Goal: Transaction & Acquisition: Purchase product/service

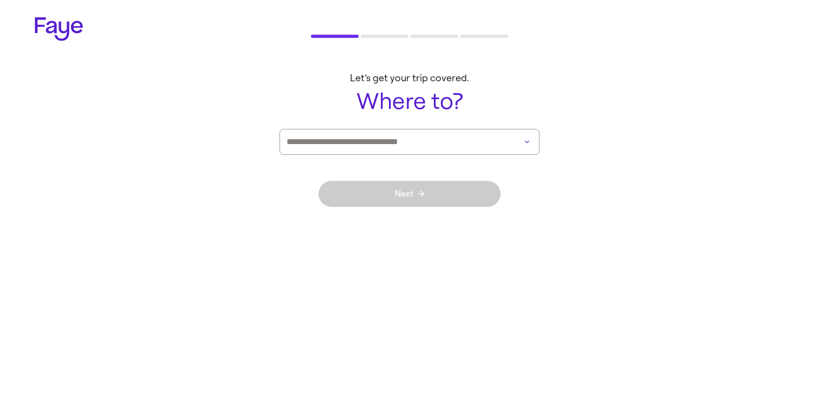
click at [449, 149] on input at bounding box center [393, 141] width 215 height 25
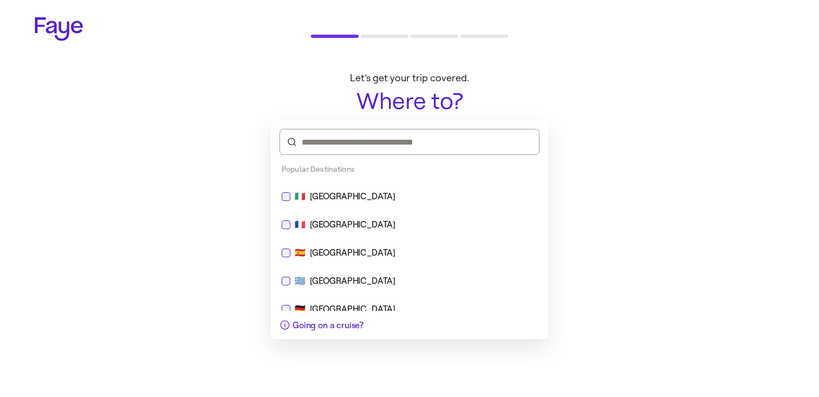
click at [398, 197] on div "🇮🇹 [GEOGRAPHIC_DATA]" at bounding box center [410, 196] width 256 height 13
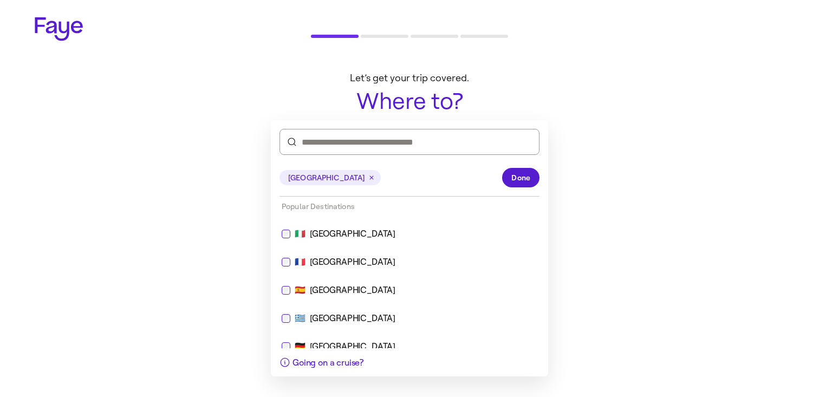
click at [525, 187] on div "[GEOGRAPHIC_DATA] Done" at bounding box center [409, 177] width 260 height 37
click at [529, 174] on span "Done" at bounding box center [520, 177] width 19 height 11
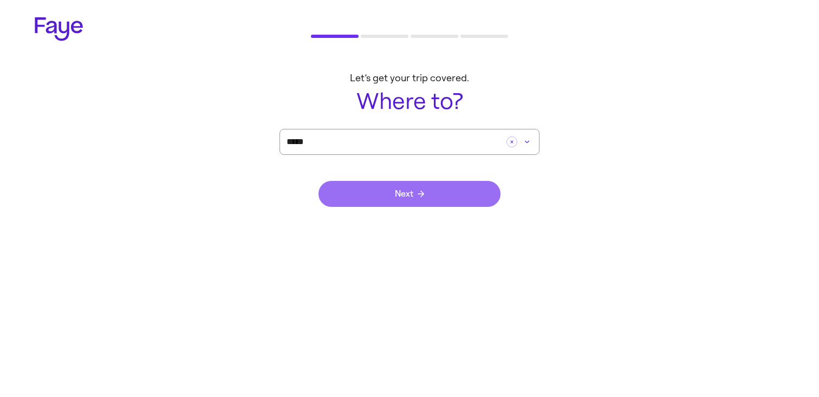
click at [443, 203] on button "Next" at bounding box center [409, 194] width 182 height 26
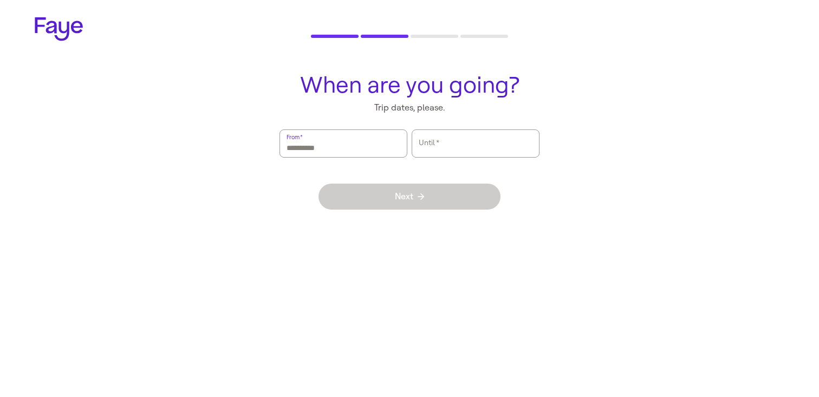
click at [365, 147] on input "From   *" at bounding box center [343, 143] width 114 height 25
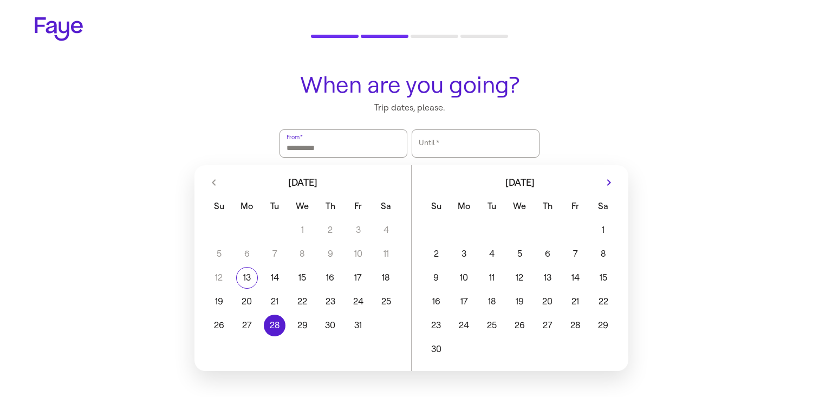
click at [263, 315] on button "28" at bounding box center [274, 326] width 28 height 22
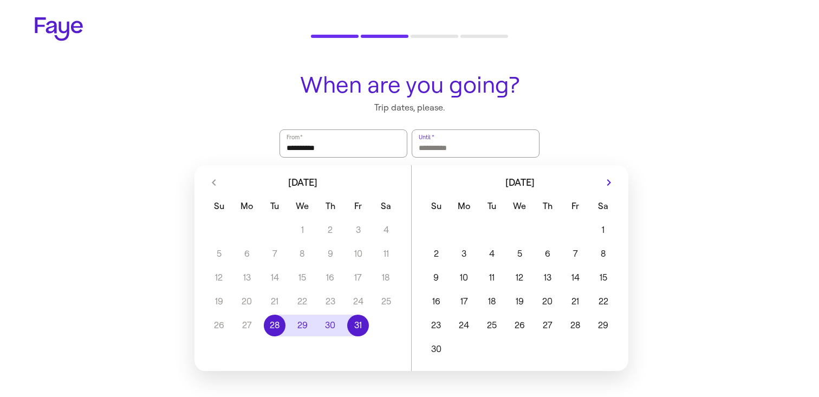
click at [358, 324] on button "31" at bounding box center [358, 326] width 28 height 22
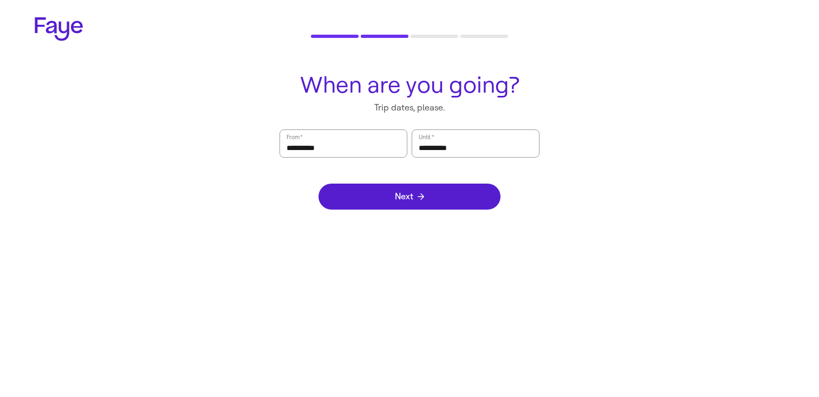
click at [418, 176] on div "Next" at bounding box center [409, 197] width 182 height 78
click at [418, 182] on div "Next" at bounding box center [409, 197] width 182 height 78
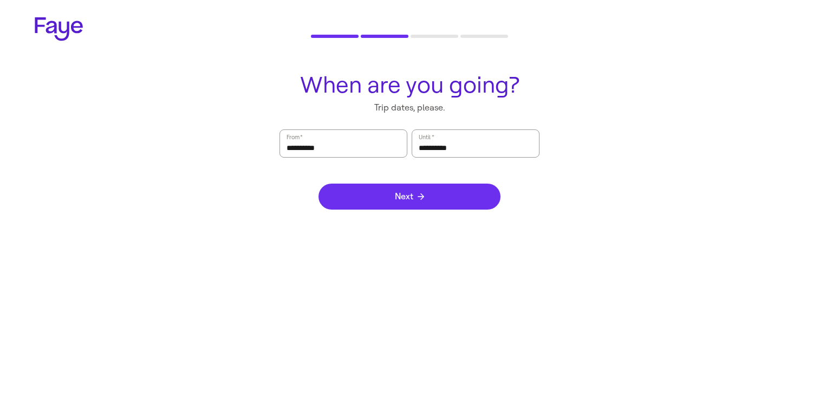
click at [418, 200] on span "Next" at bounding box center [409, 196] width 29 height 9
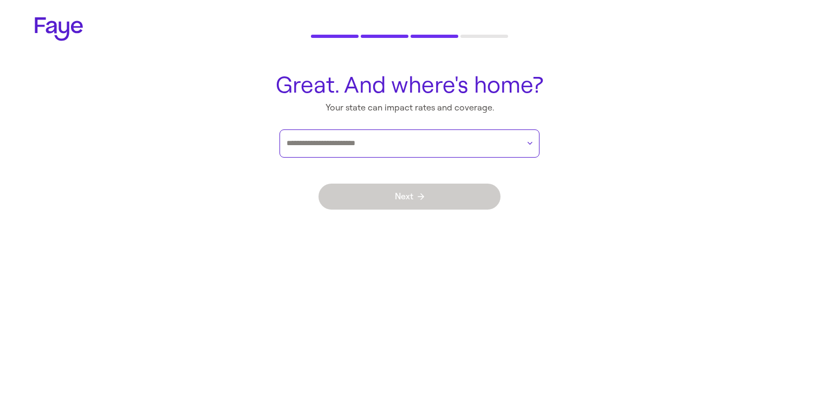
click at [425, 148] on input "text" at bounding box center [402, 143] width 232 height 16
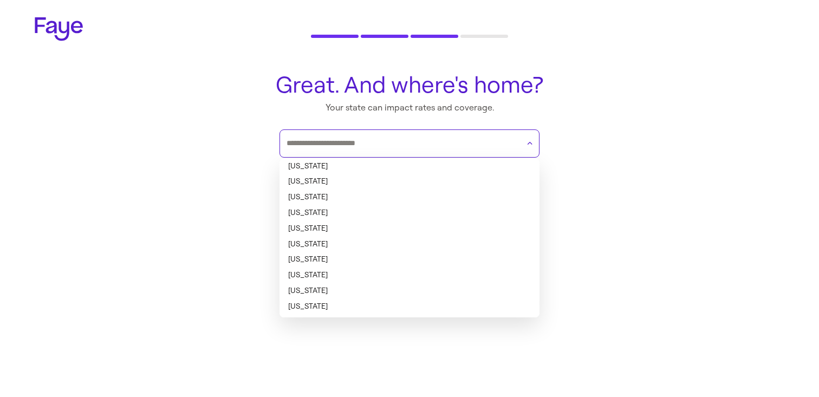
drag, startPoint x: 411, startPoint y: 167, endPoint x: 410, endPoint y: 208, distance: 41.7
click at [411, 167] on li "[US_STATE]" at bounding box center [409, 167] width 260 height 16
type input "*******"
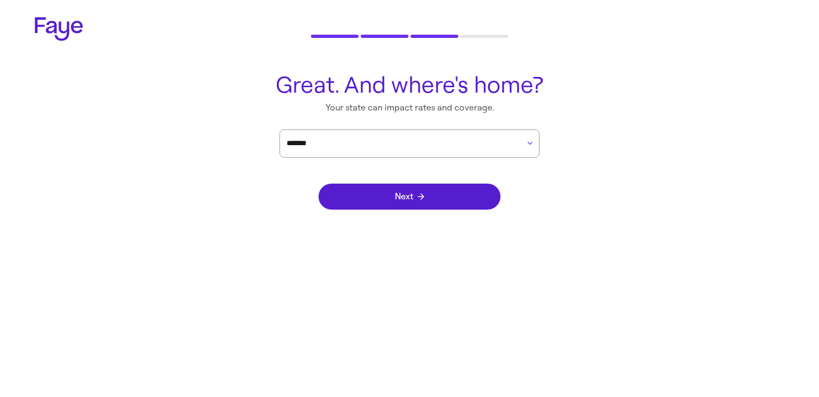
click at [410, 209] on div "Next" at bounding box center [409, 197] width 182 height 78
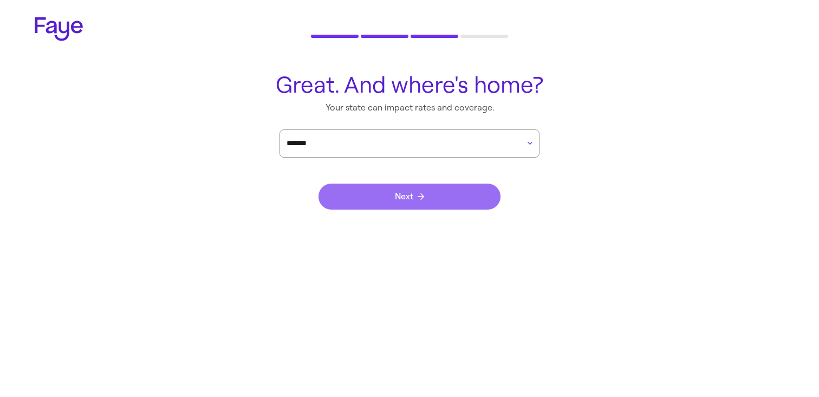
click at [412, 199] on span "Next" at bounding box center [409, 196] width 29 height 9
